Goal: Task Accomplishment & Management: Complete application form

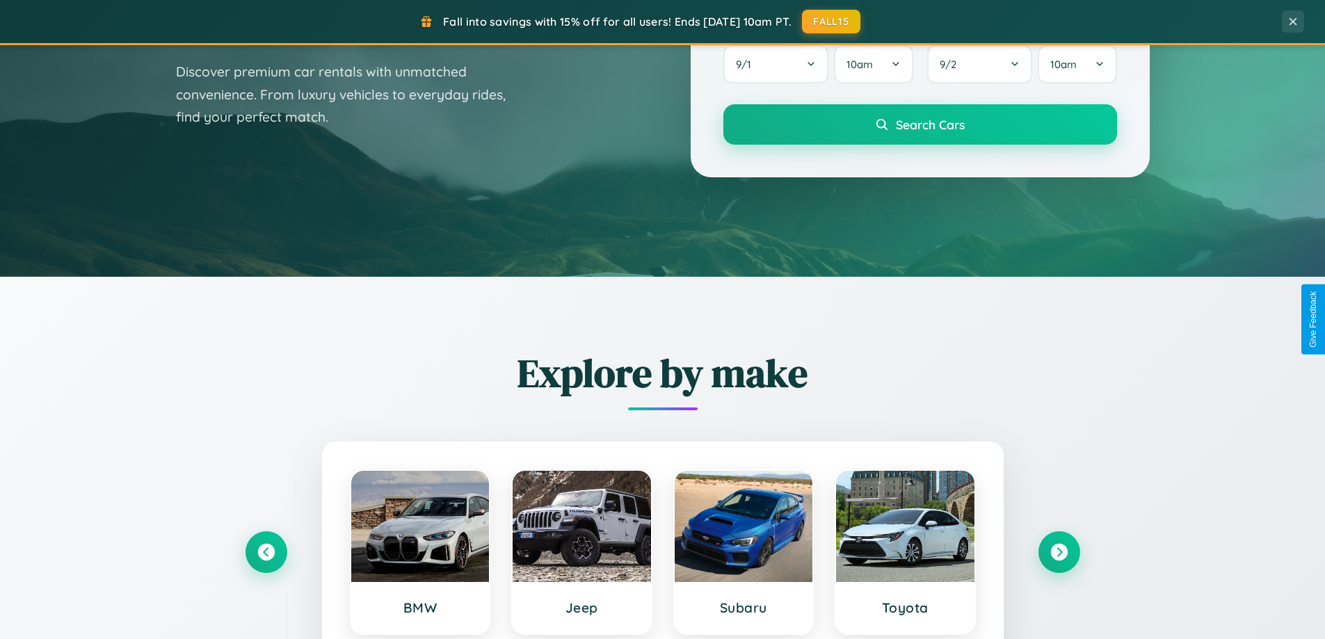
scroll to position [957, 0]
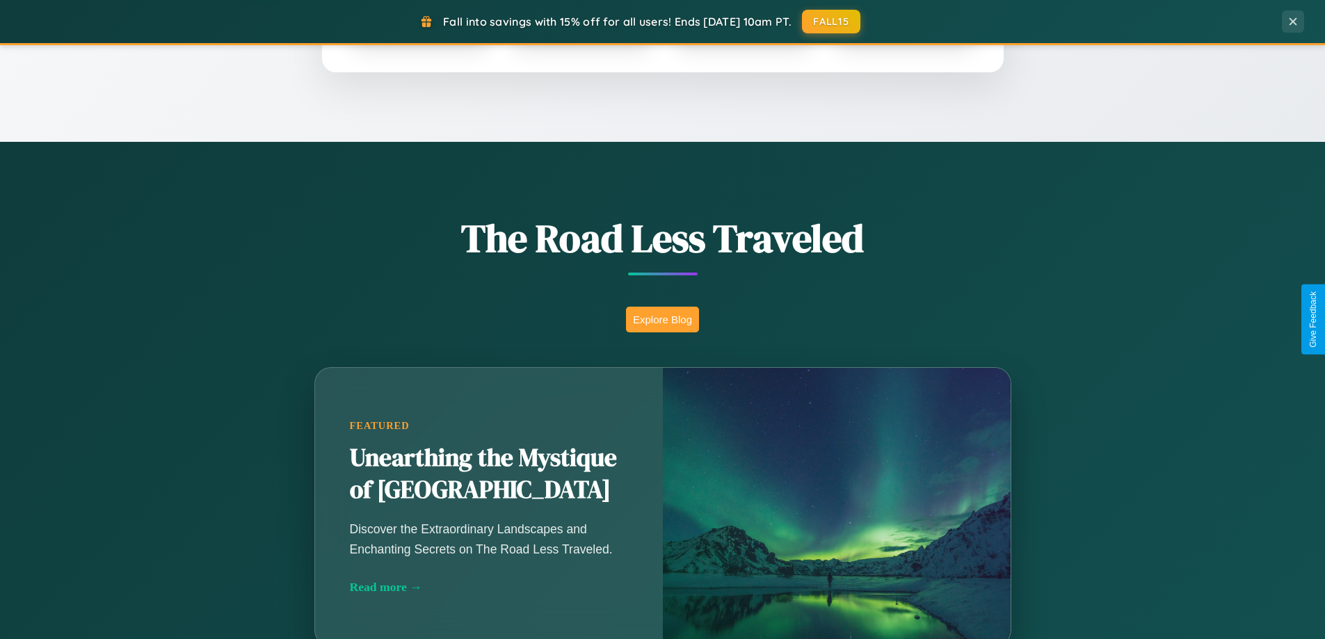
click at [662, 319] on button "Explore Blog" at bounding box center [662, 320] width 73 height 26
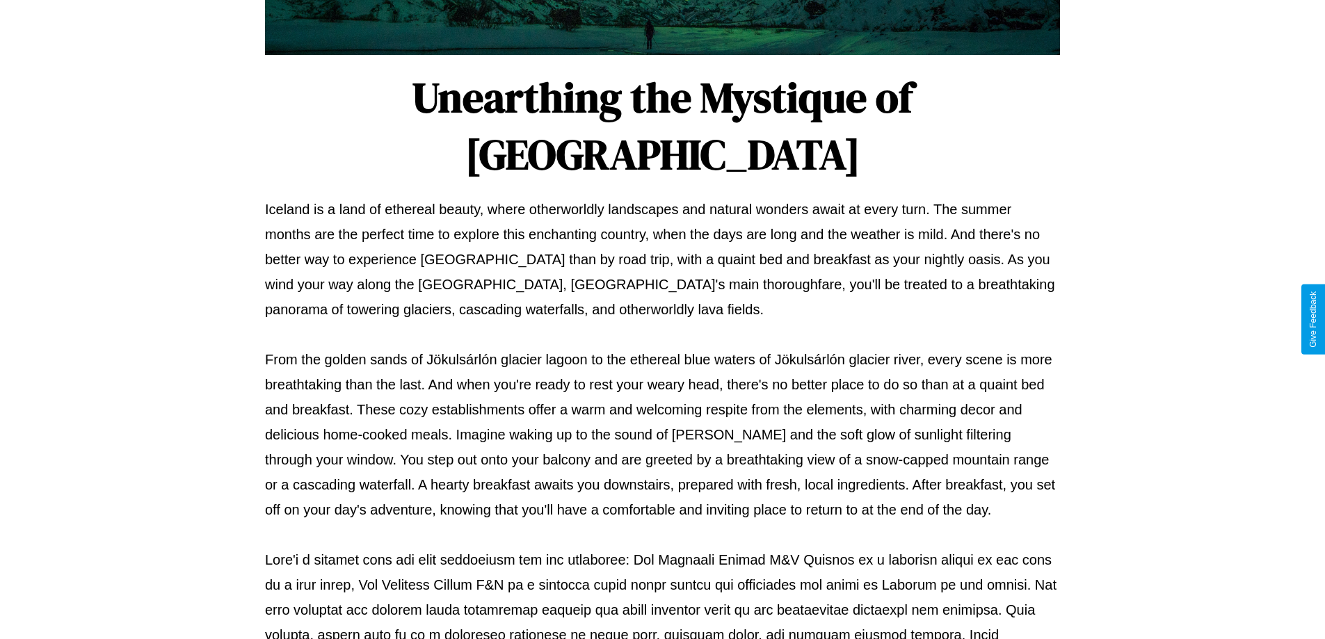
scroll to position [450, 0]
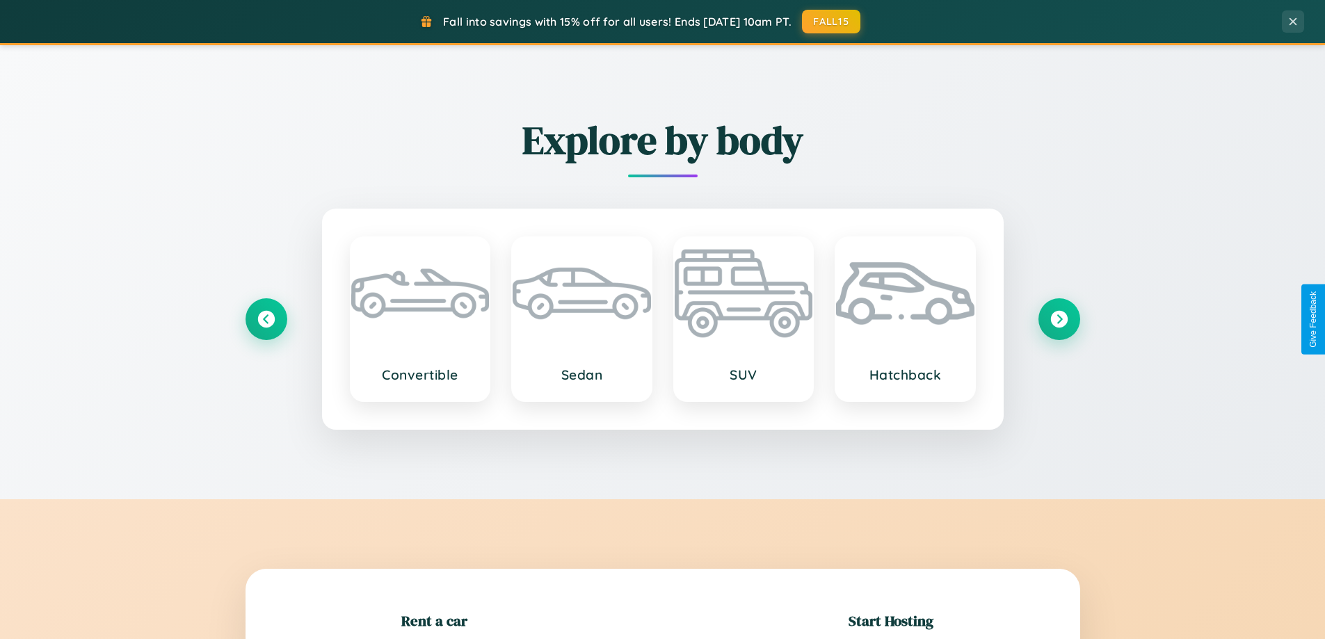
scroll to position [301, 0]
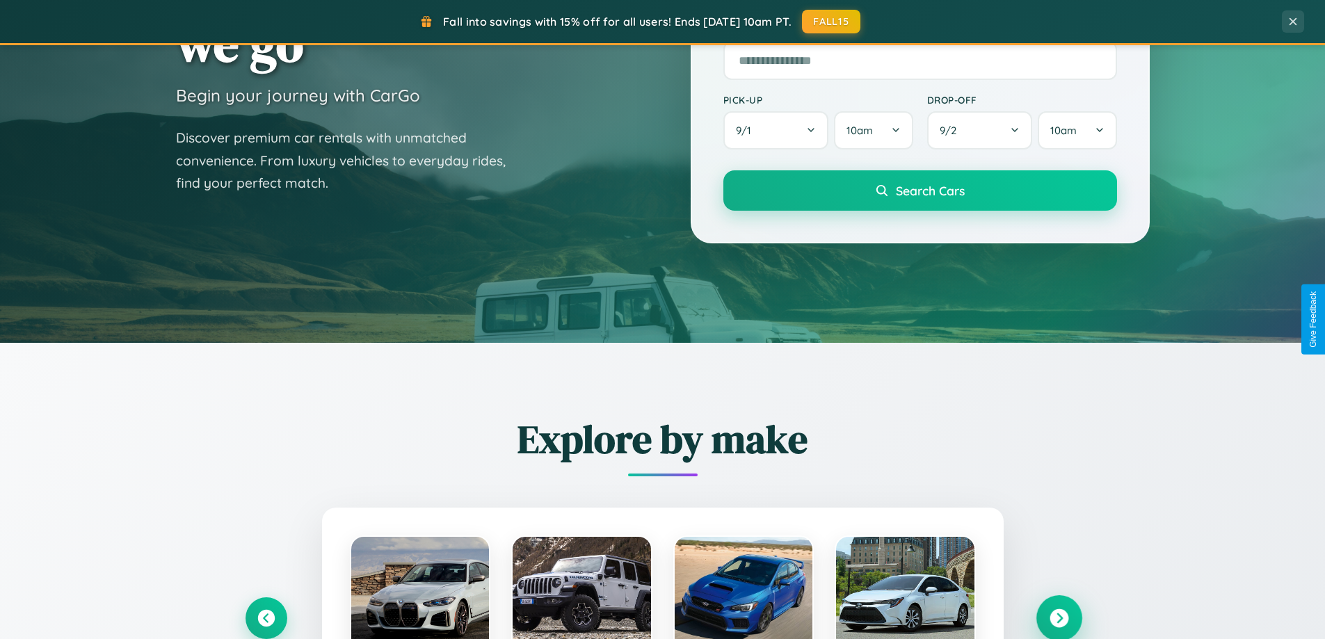
click at [1059, 618] on icon at bounding box center [1059, 618] width 19 height 19
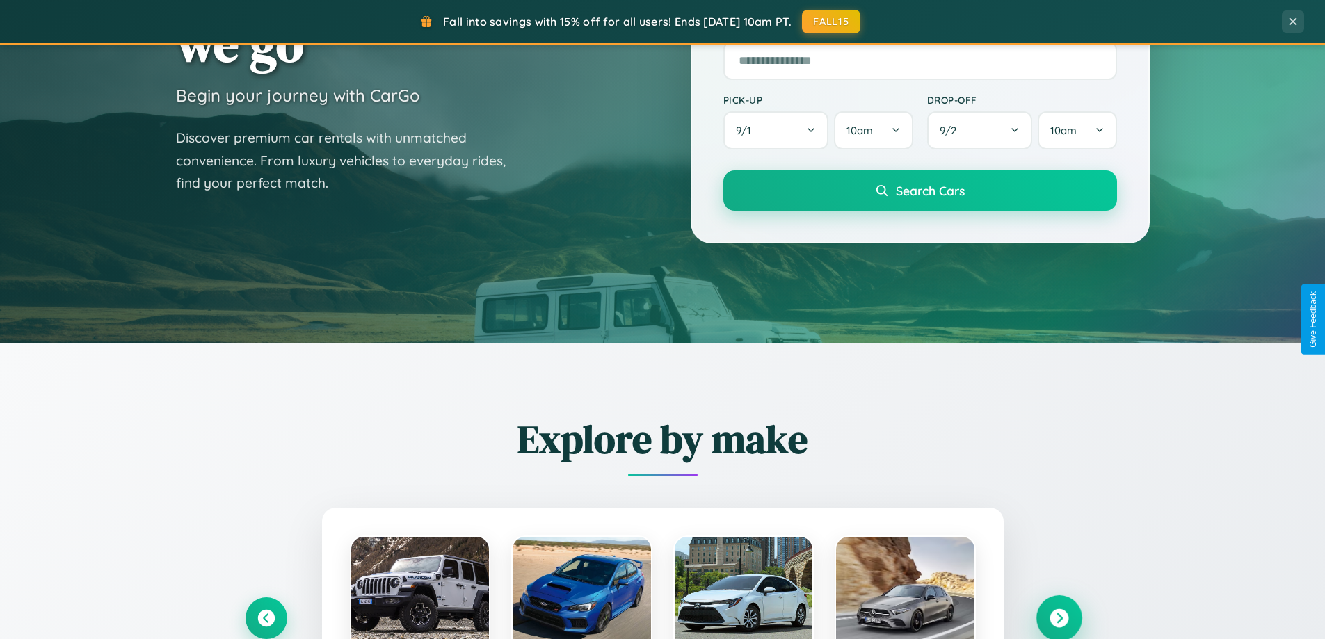
click at [1059, 617] on icon at bounding box center [1059, 618] width 19 height 19
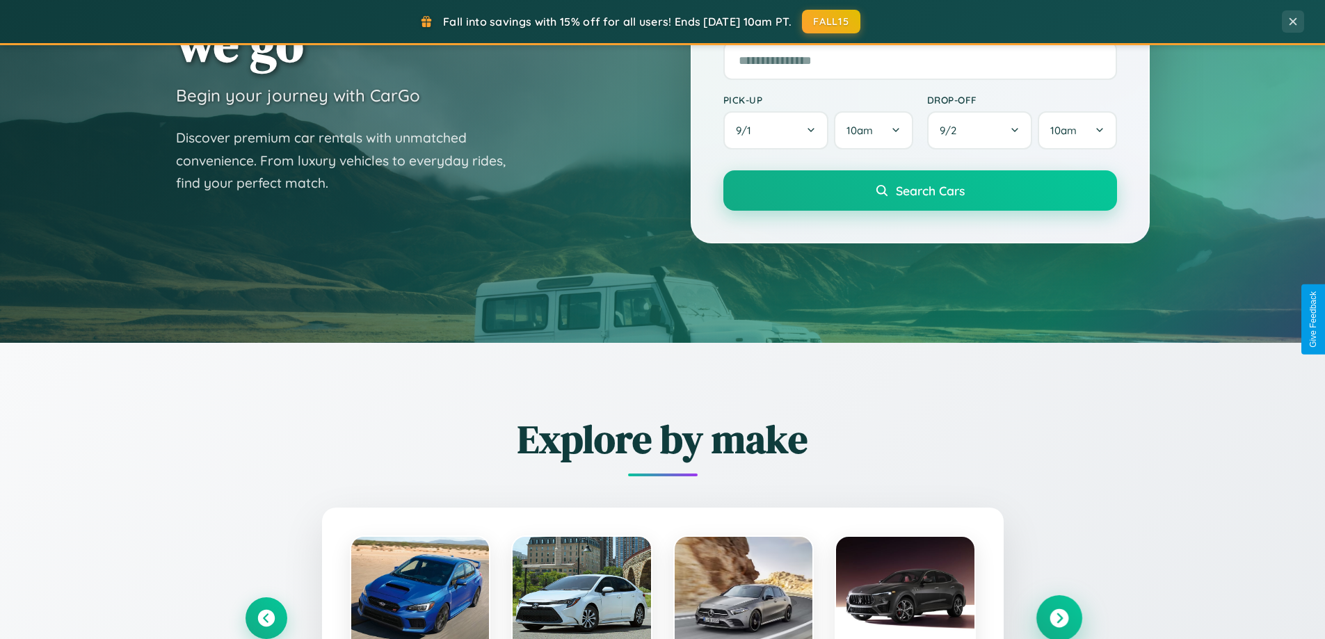
click at [1059, 617] on icon at bounding box center [1059, 618] width 19 height 19
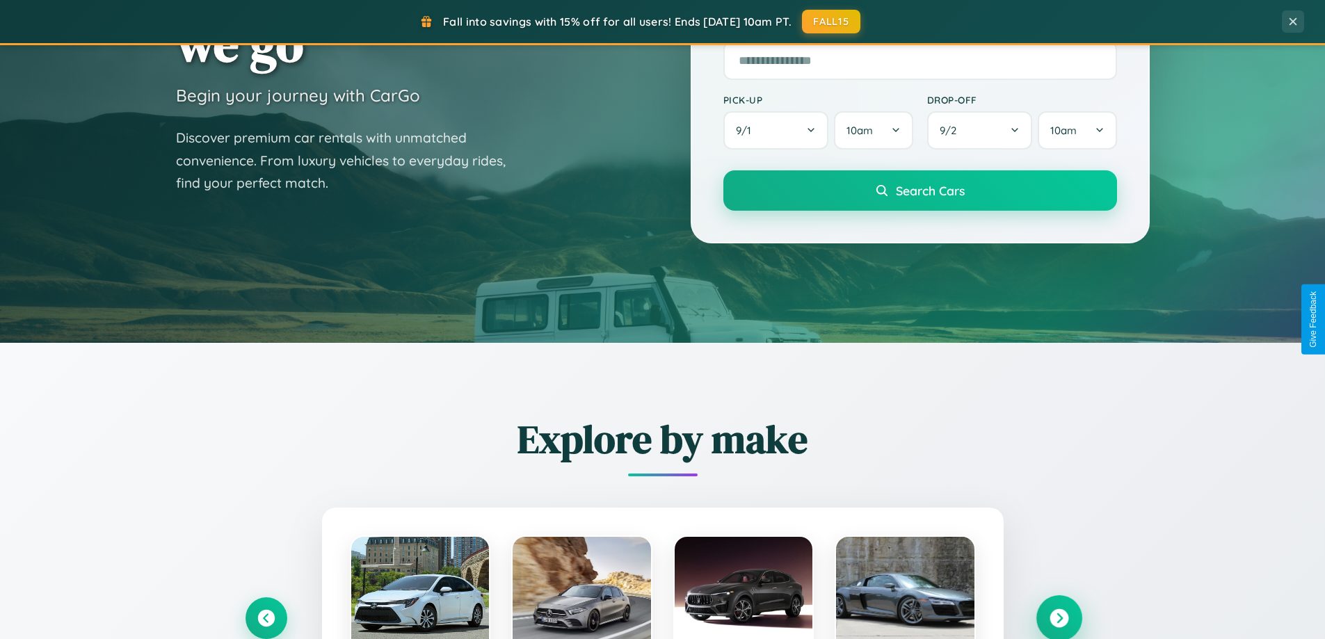
click at [1059, 617] on icon at bounding box center [1059, 618] width 19 height 19
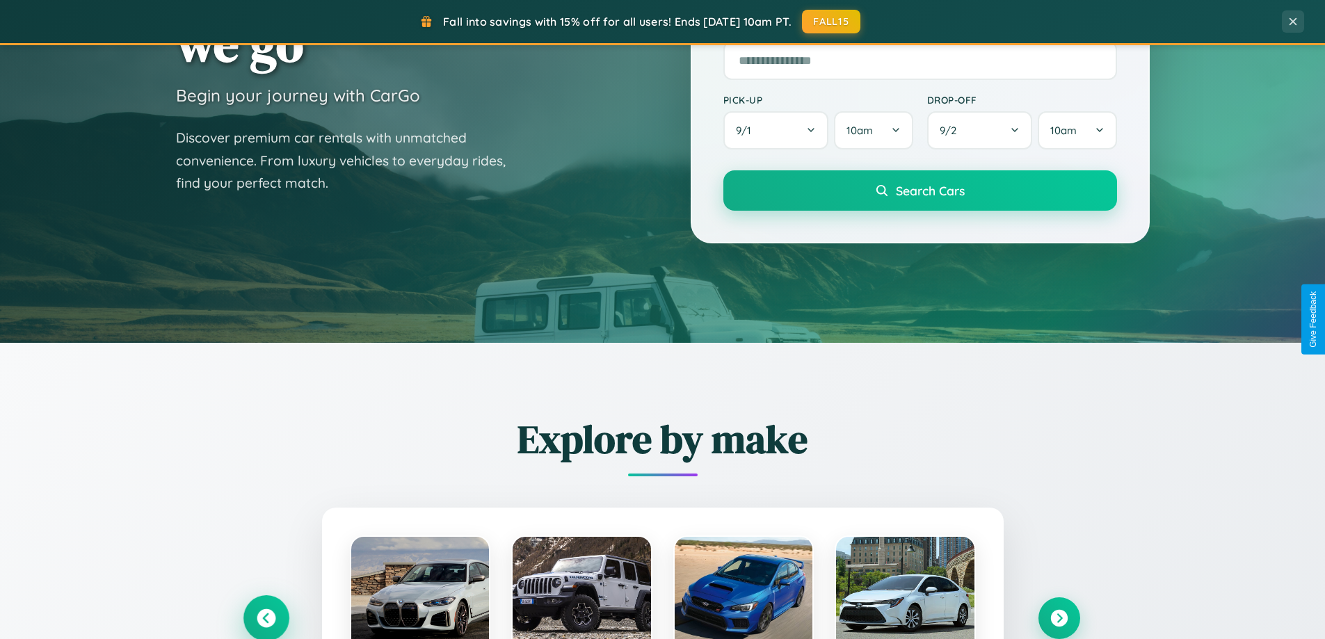
click at [266, 618] on icon at bounding box center [266, 618] width 19 height 19
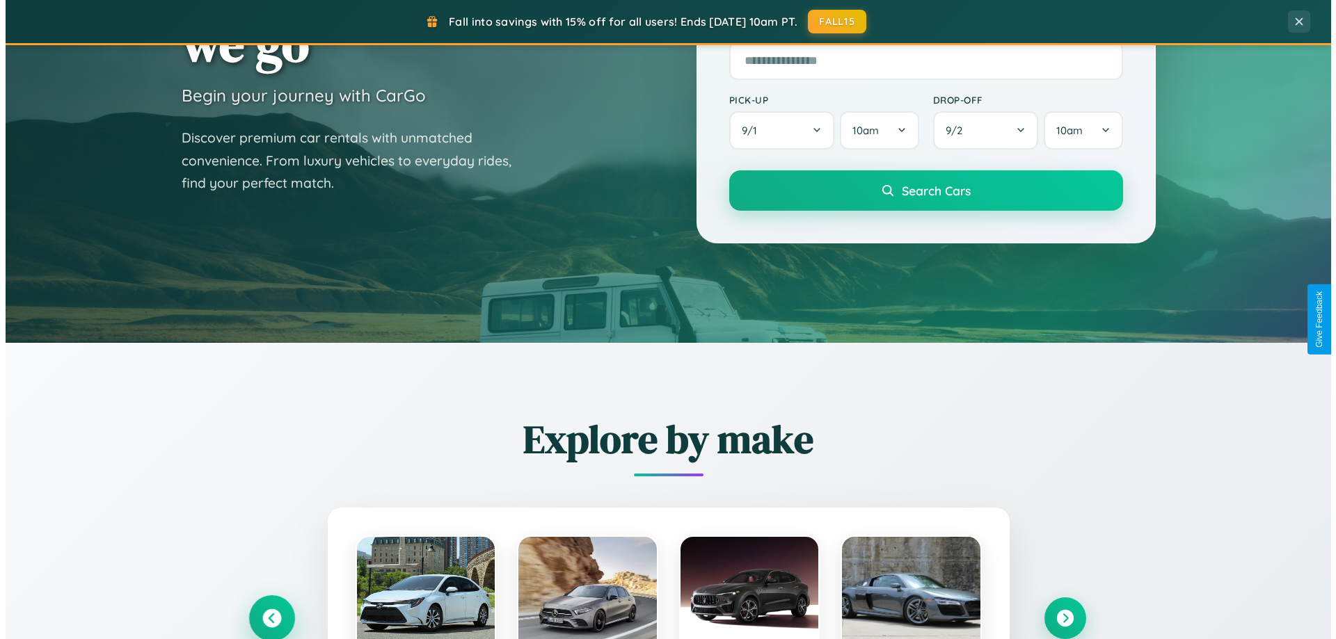
scroll to position [0, 0]
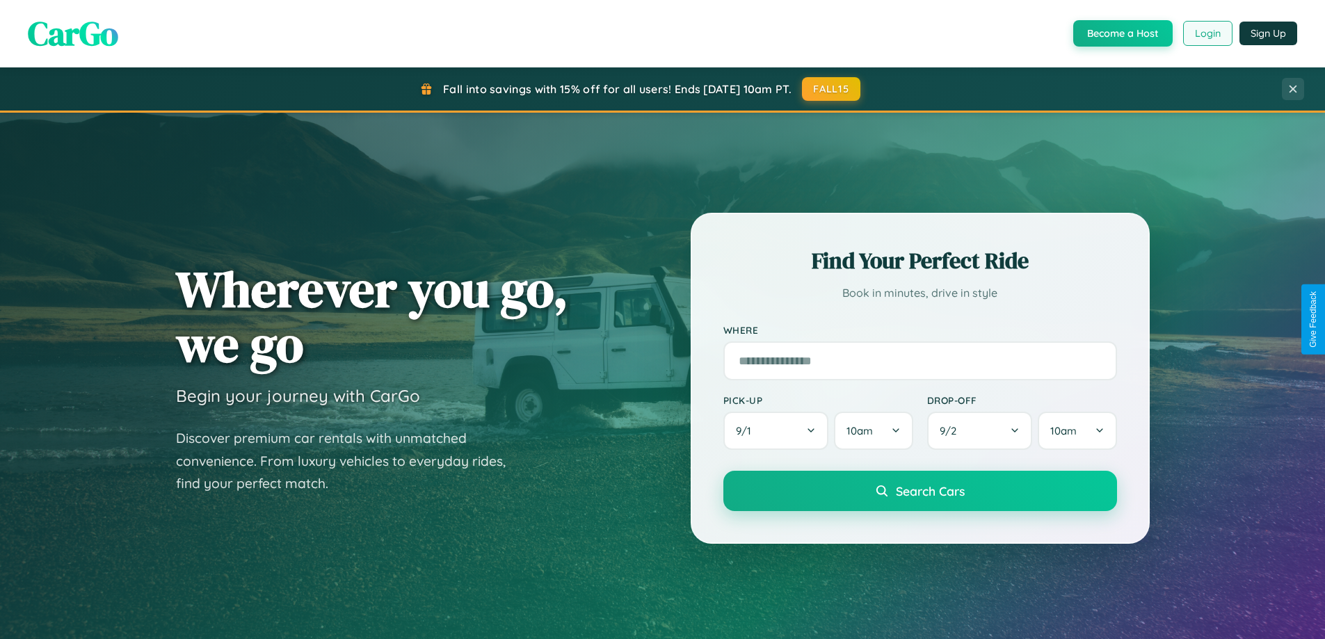
click at [1207, 33] on button "Login" at bounding box center [1207, 33] width 49 height 25
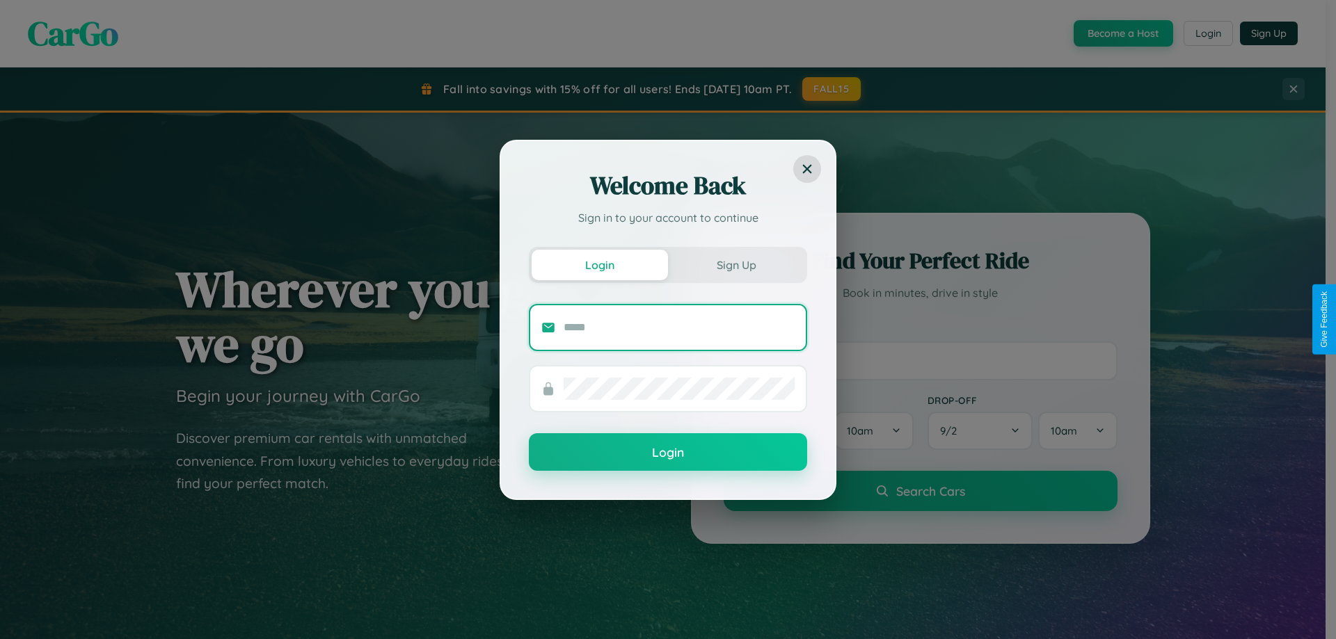
click at [679, 327] on input "text" at bounding box center [678, 328] width 231 height 22
type input "**********"
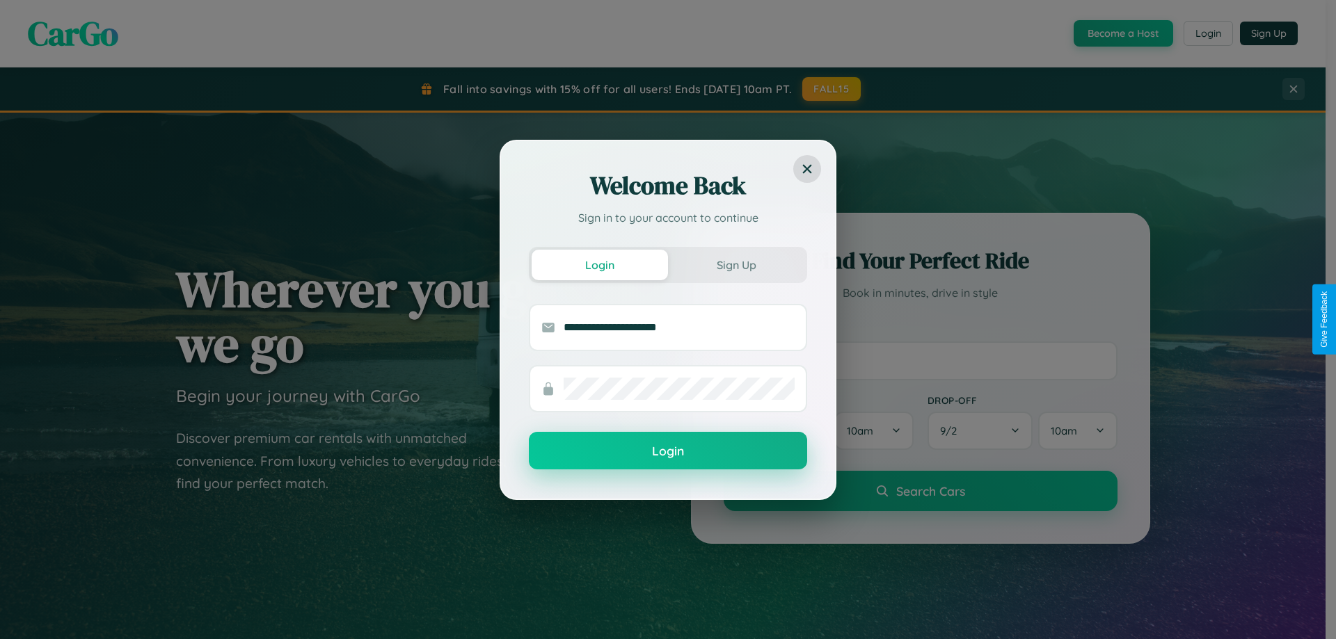
click at [668, 450] on button "Login" at bounding box center [668, 451] width 278 height 38
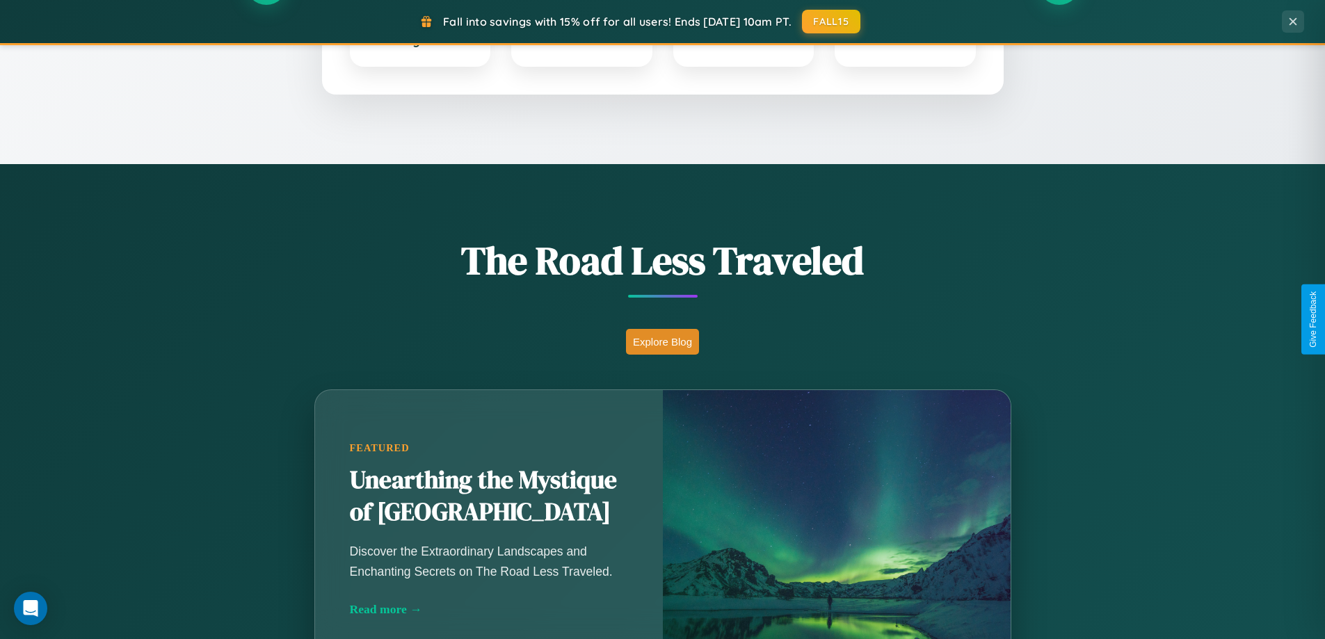
scroll to position [2235, 0]
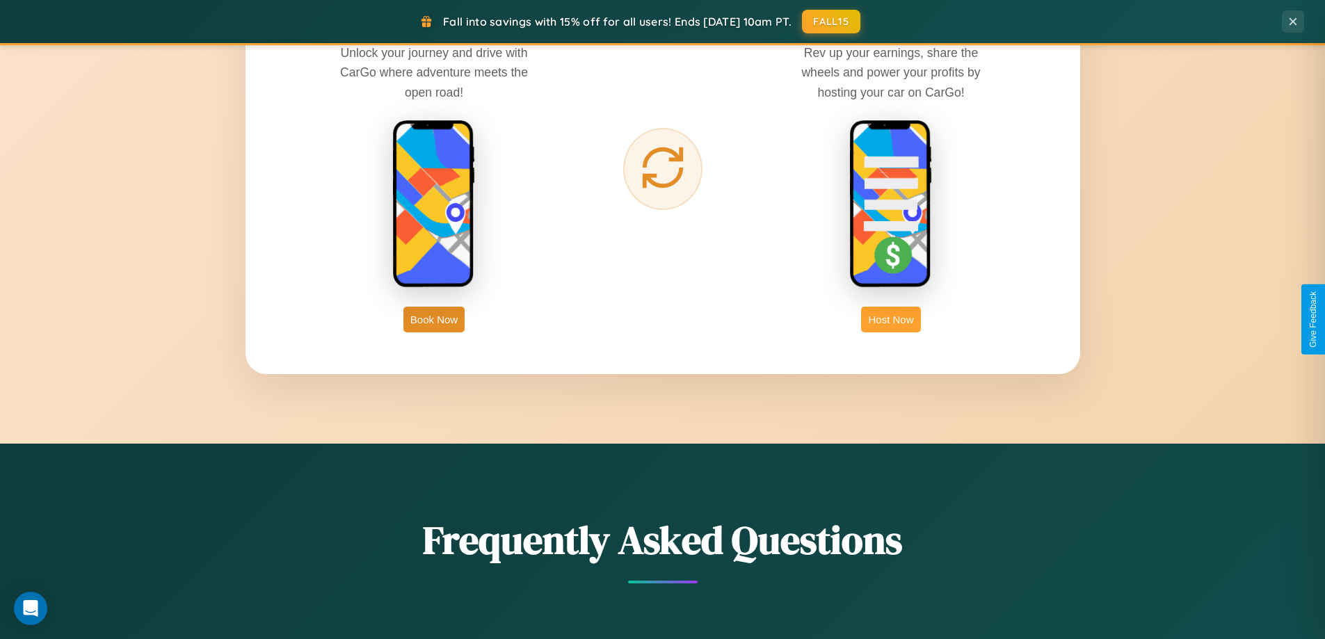
click at [891, 319] on button "Host Now" at bounding box center [890, 320] width 59 height 26
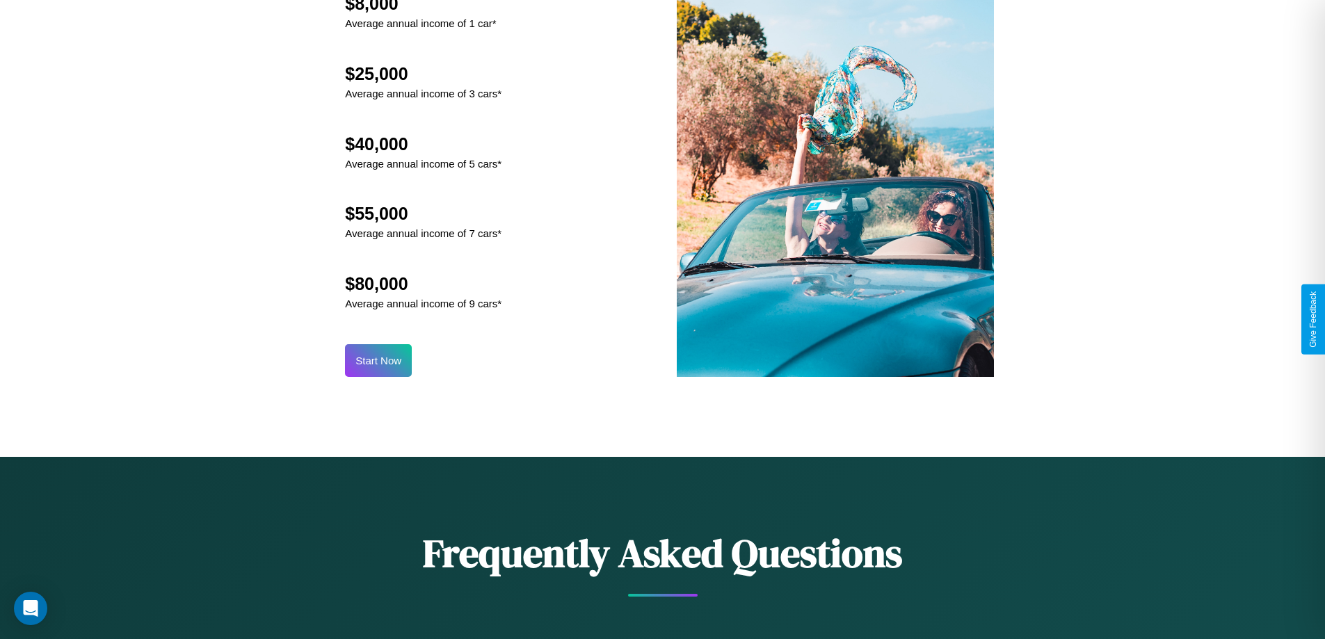
scroll to position [1450, 0]
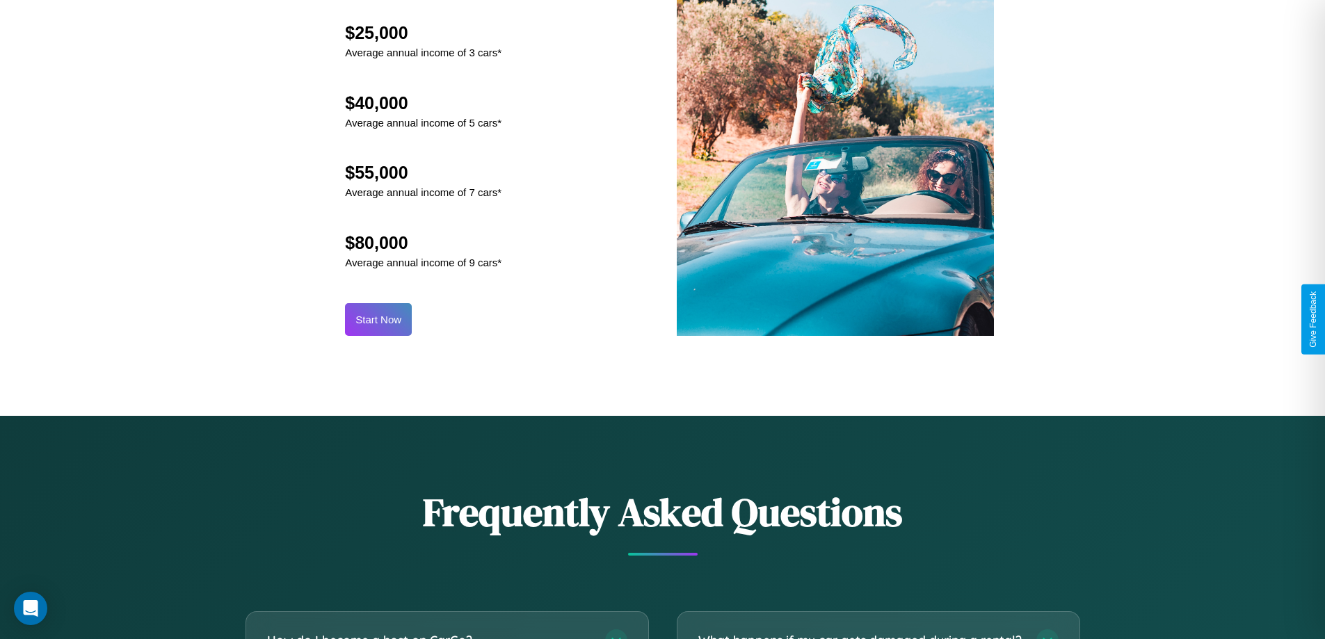
click at [378, 319] on button "Start Now" at bounding box center [378, 319] width 67 height 33
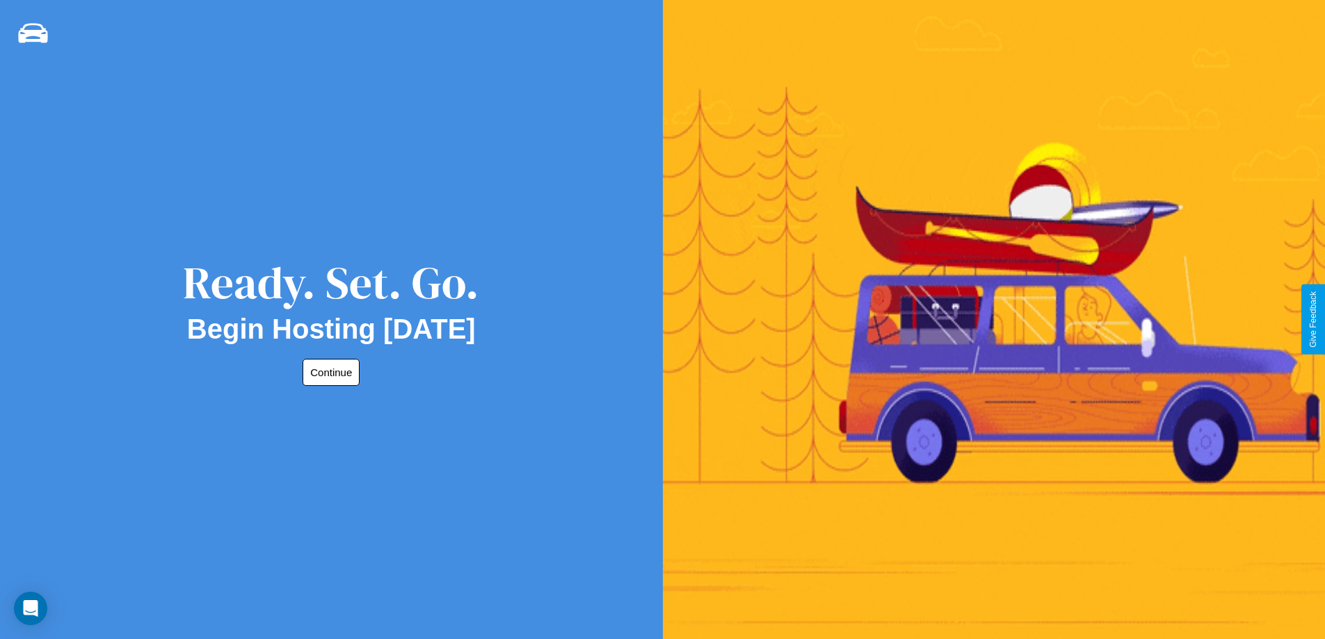
click at [328, 372] on button "Continue" at bounding box center [331, 372] width 57 height 27
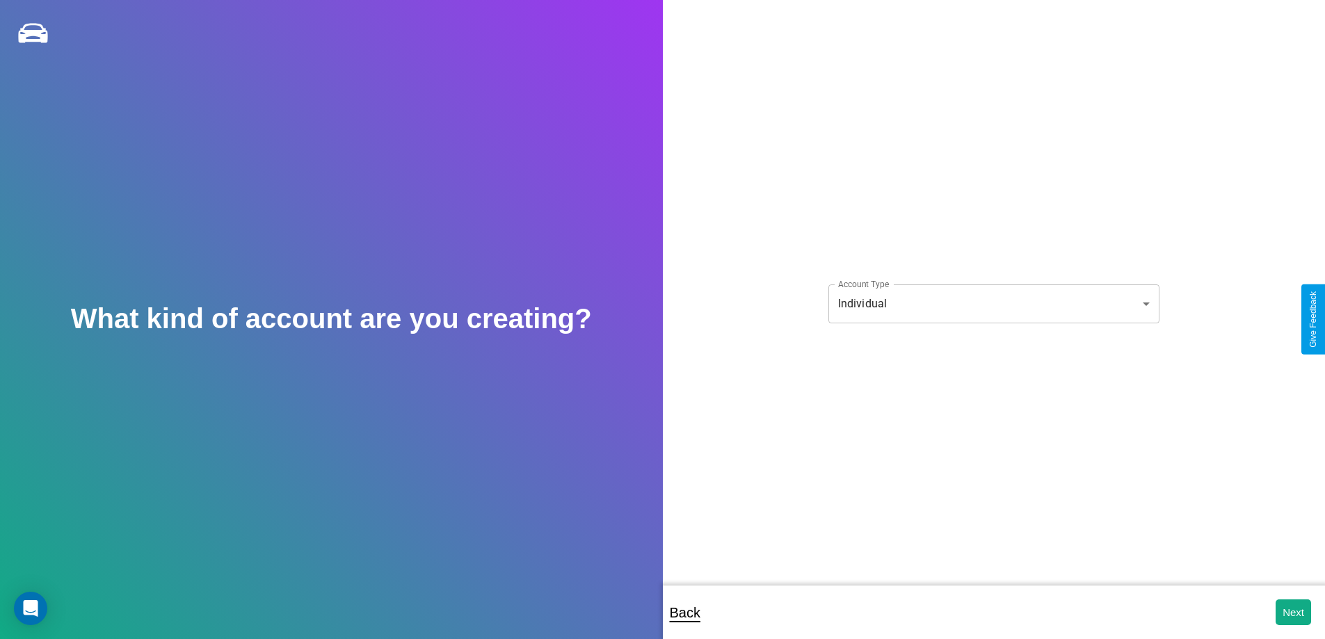
click at [993, 303] on body "**********" at bounding box center [662, 329] width 1325 height 658
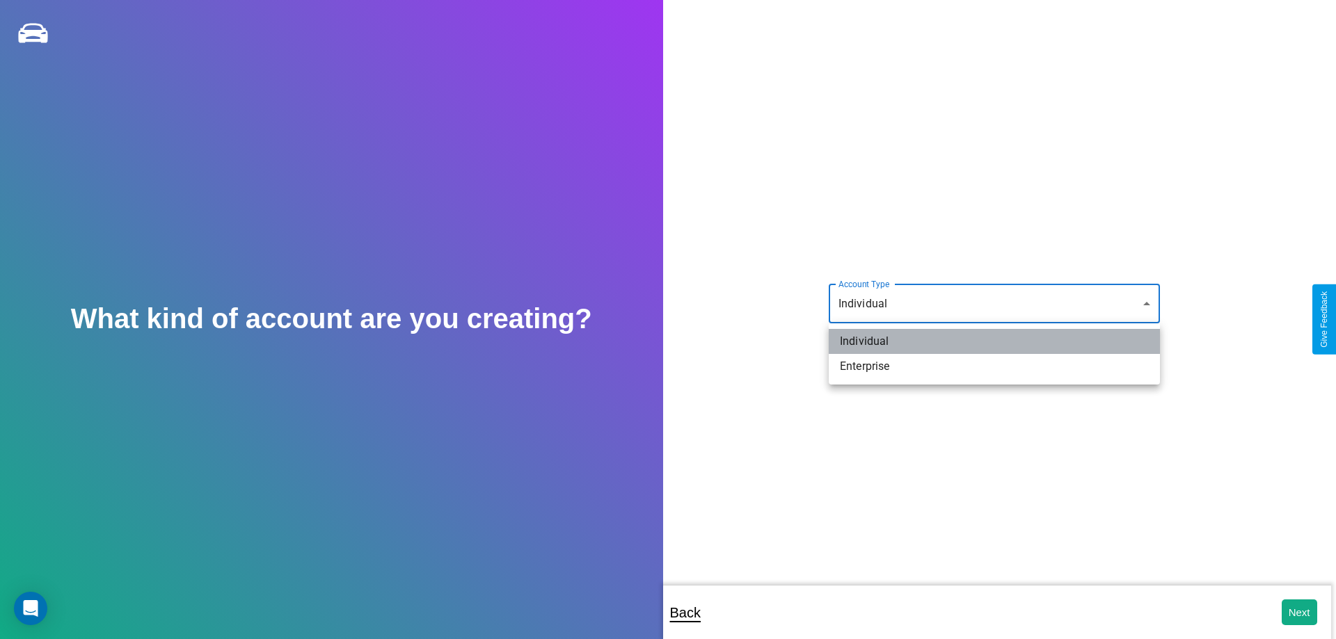
click at [994, 342] on li "Individual" at bounding box center [993, 341] width 331 height 25
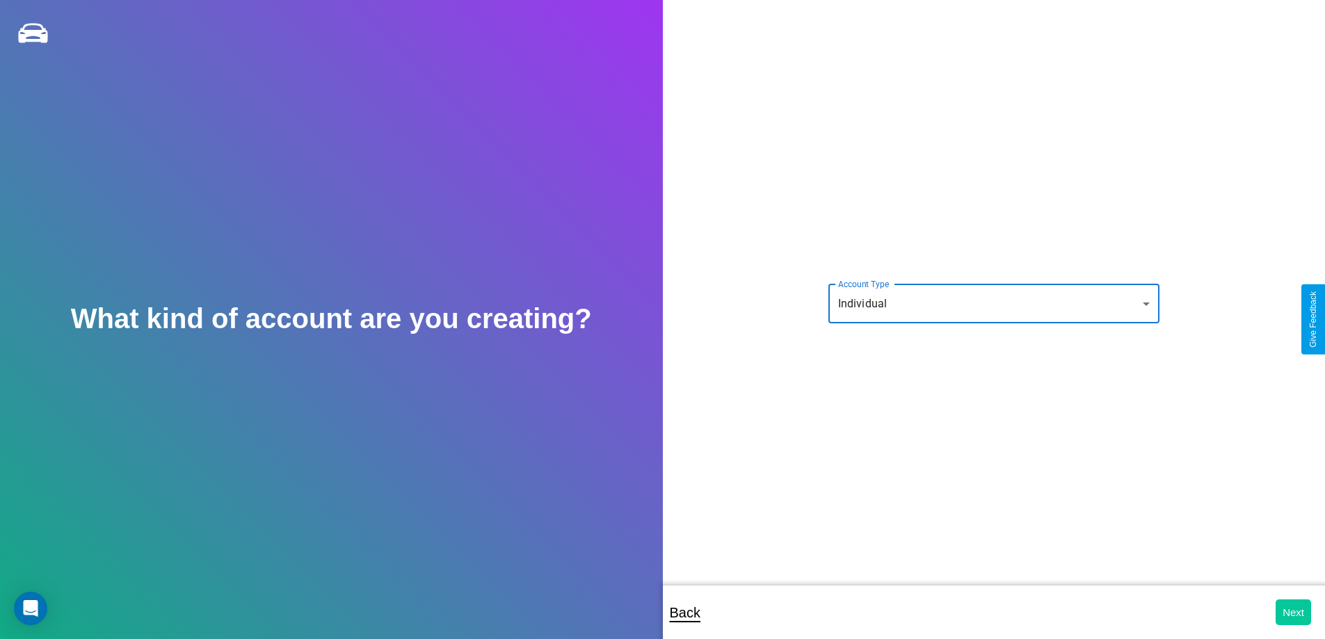
click at [1293, 612] on button "Next" at bounding box center [1293, 613] width 35 height 26
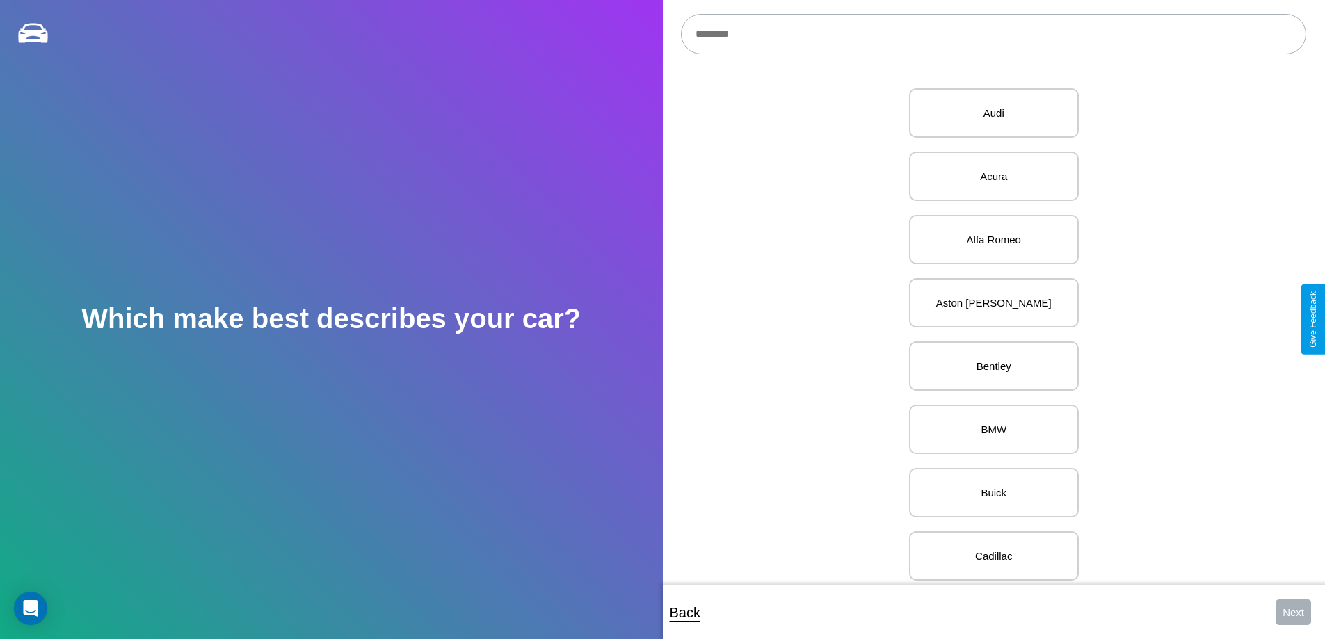
click at [993, 34] on input "text" at bounding box center [993, 34] width 625 height 40
type input "****"
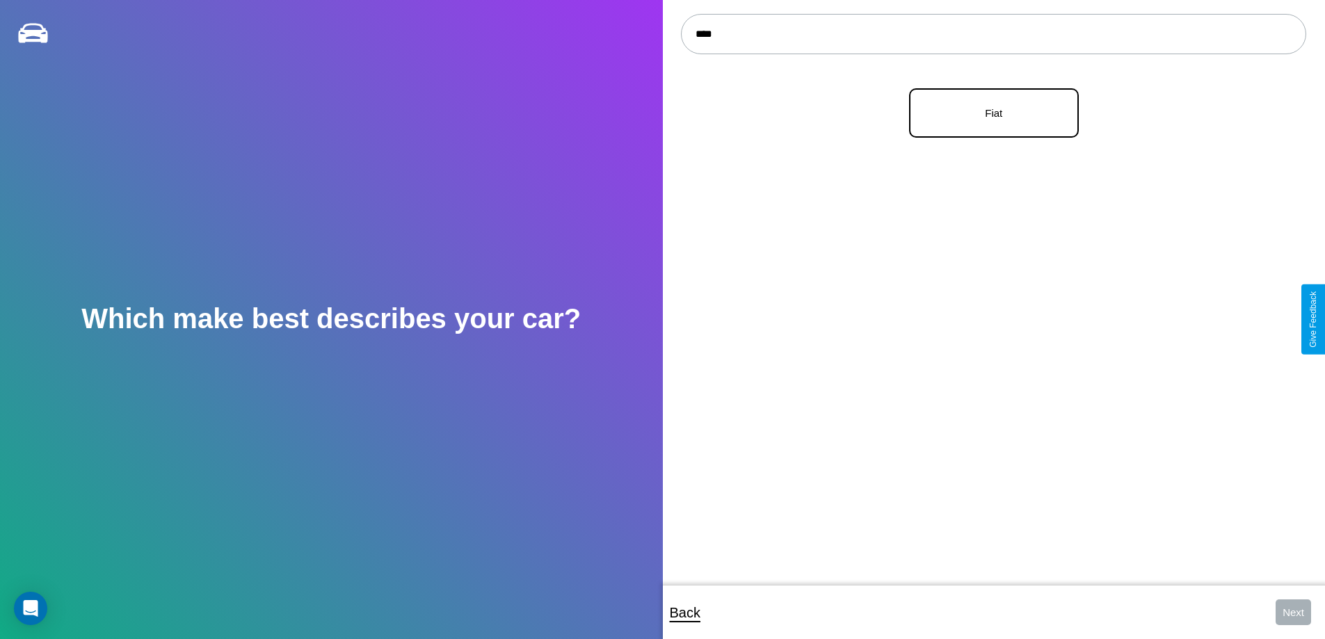
click at [988, 113] on p "Fiat" at bounding box center [993, 113] width 139 height 19
click at [1293, 612] on button "Next" at bounding box center [1293, 613] width 35 height 26
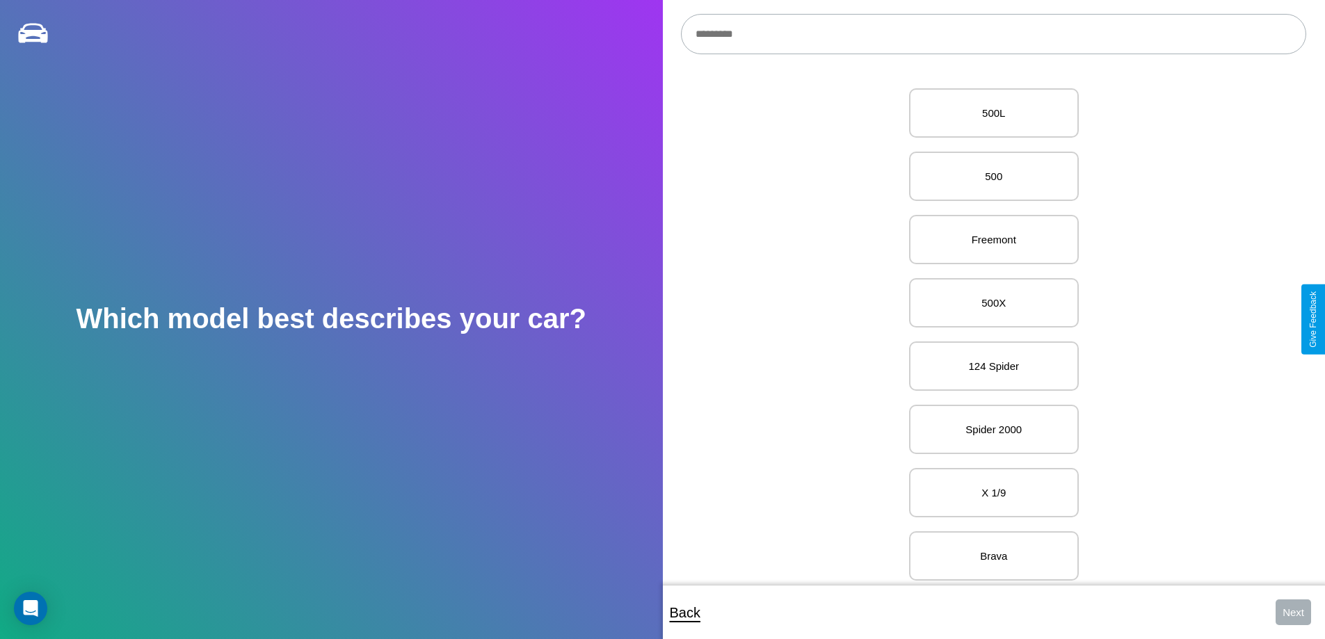
click at [993, 34] on input "text" at bounding box center [993, 34] width 625 height 40
type input "*****"
click at [988, 113] on p "X 1/9" at bounding box center [993, 113] width 139 height 19
click at [1293, 612] on button "Next" at bounding box center [1293, 613] width 35 height 26
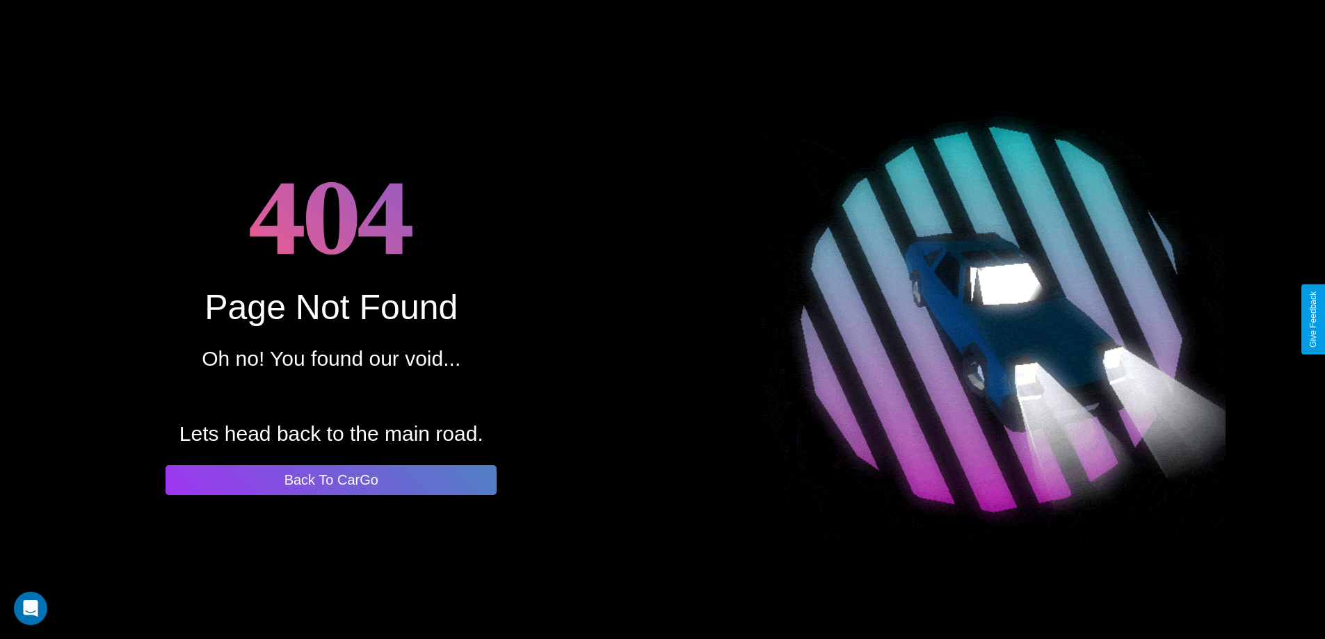
click at [331, 480] on button "Back To CarGo" at bounding box center [331, 480] width 331 height 30
